Goal: Task Accomplishment & Management: Complete application form

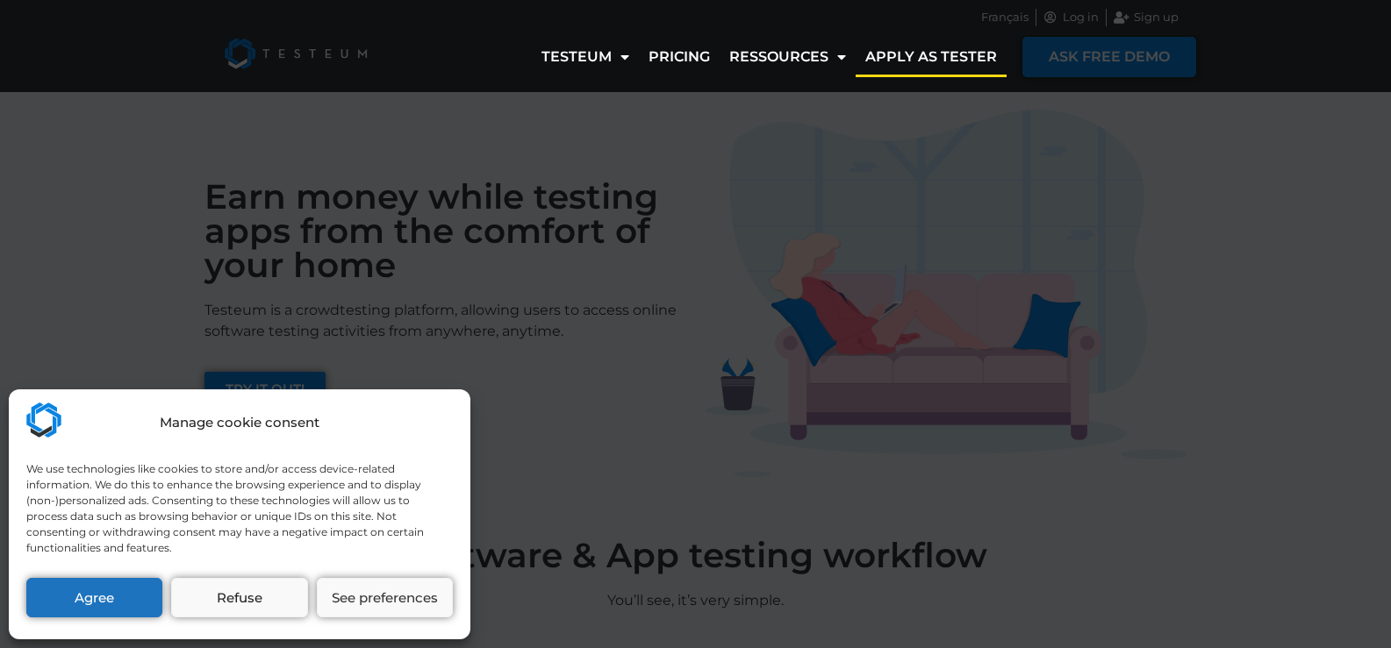
click at [476, 353] on div "Manage cookie consent We use technologies like cookies to store and/or access d…" at bounding box center [695, 324] width 1391 height 648
click at [945, 76] on link "Apply as tester" at bounding box center [930, 57] width 151 height 40
click at [91, 595] on button "Agree" at bounding box center [94, 597] width 136 height 39
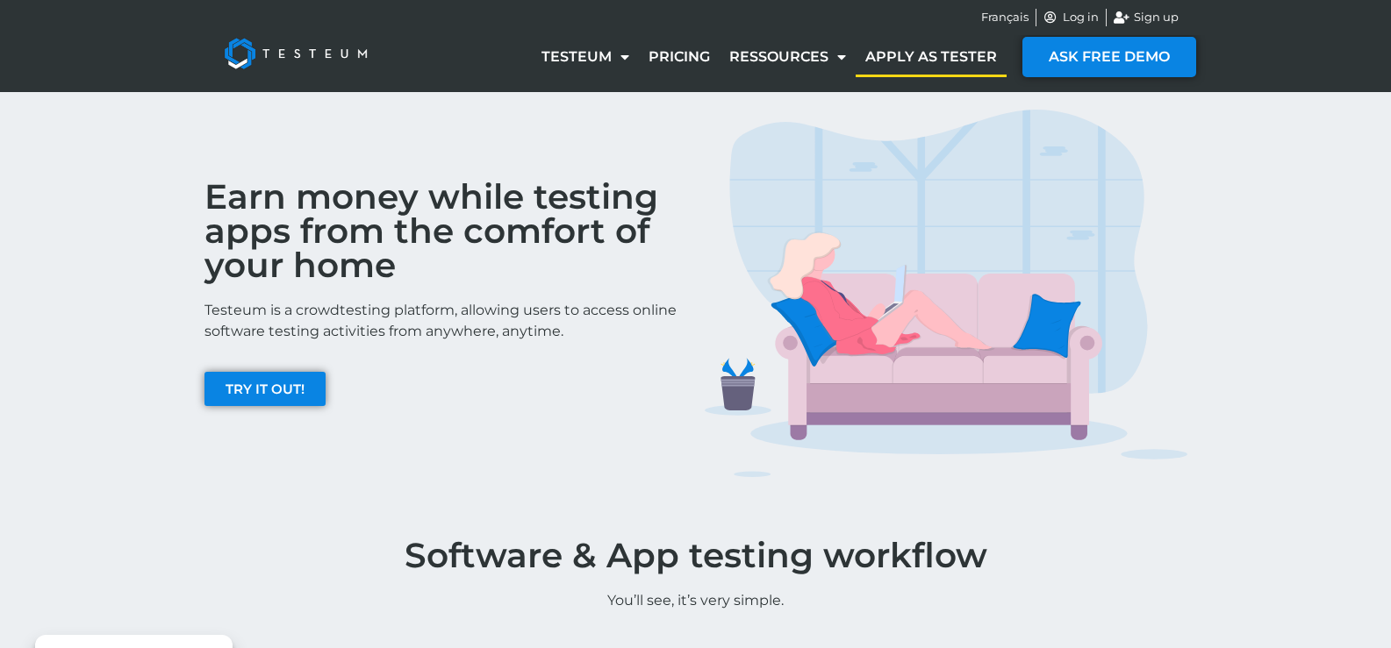
click at [947, 53] on link "Apply as tester" at bounding box center [930, 57] width 151 height 40
click at [289, 397] on link "TRY IT OUT!" at bounding box center [264, 389] width 121 height 34
